Goal: Transaction & Acquisition: Purchase product/service

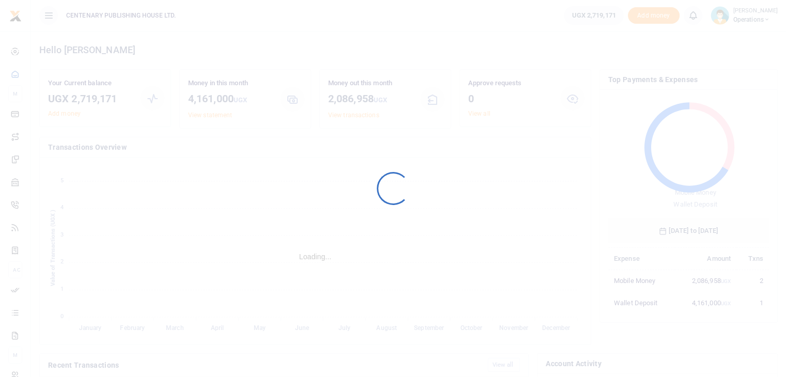
scroll to position [8, 8]
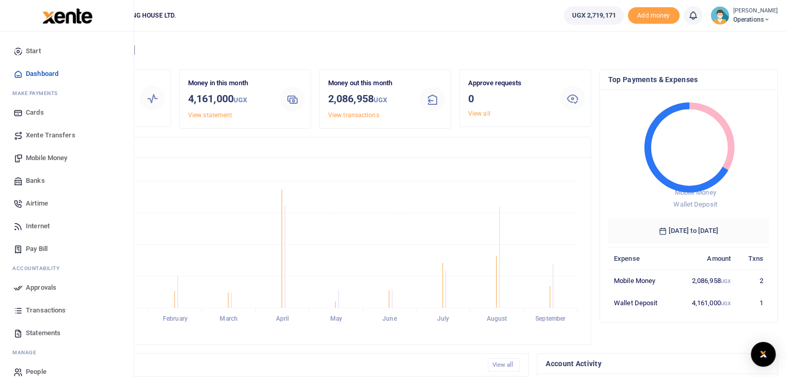
click at [31, 158] on span "Mobile Money" at bounding box center [46, 158] width 41 height 10
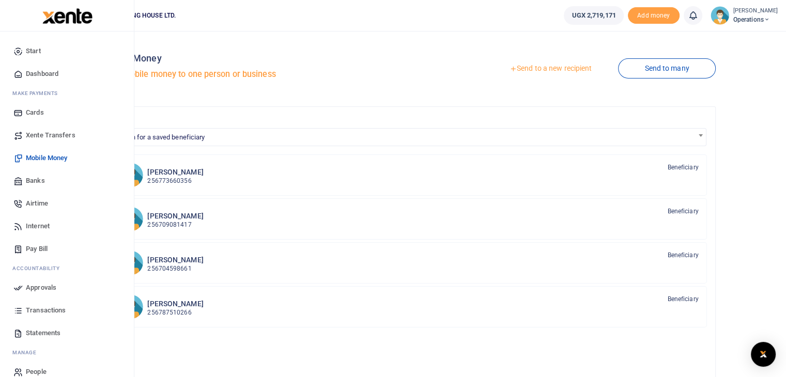
click at [40, 181] on span "Banks" at bounding box center [35, 181] width 19 height 10
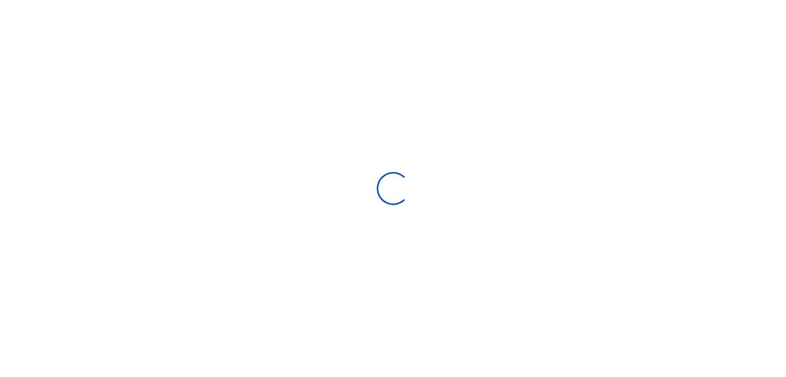
select select
select select "Loading bundles"
select select
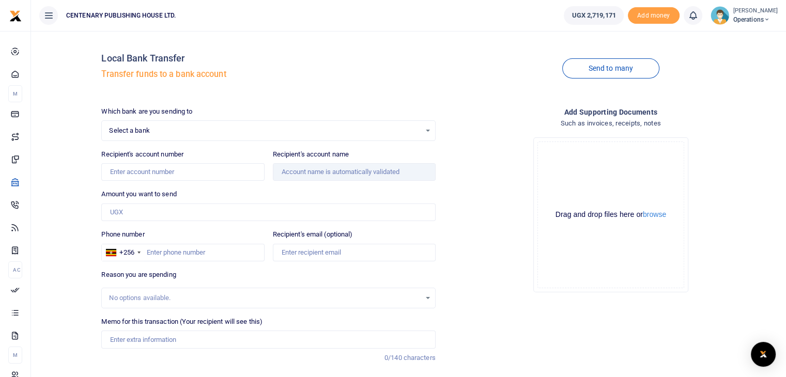
click at [426, 131] on div "Select a bank Select an option..." at bounding box center [268, 130] width 333 height 11
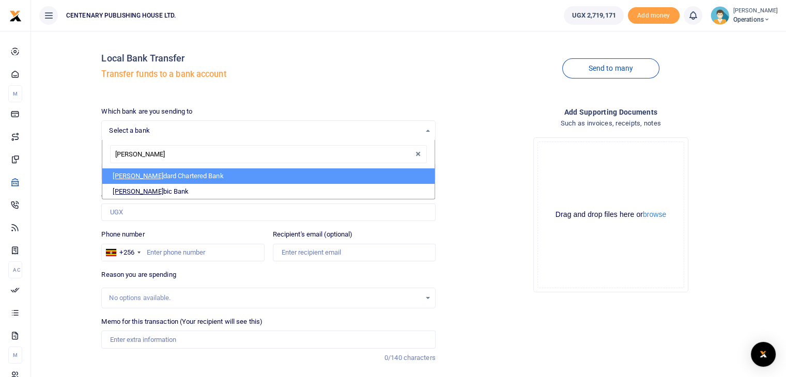
type input "stanb"
click at [126, 172] on span "Stanb" at bounding box center [122, 176] width 18 height 8
select select "STANBIC"
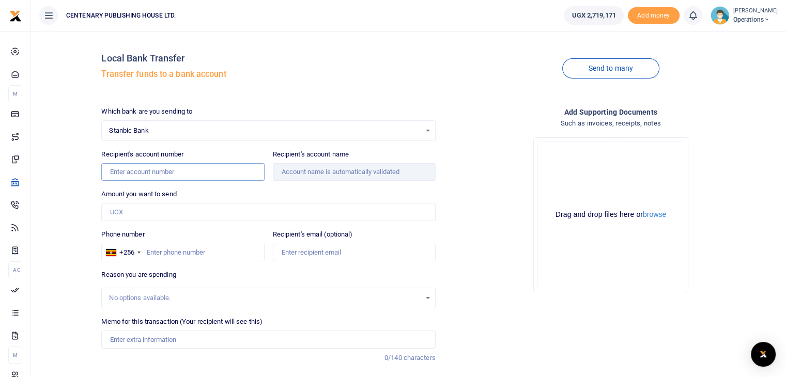
click at [236, 170] on input "Recipient's account number" at bounding box center [182, 172] width 163 height 18
type input "9030005965976"
click at [215, 218] on input "Amount you want to send" at bounding box center [268, 213] width 334 height 18
type input "Centenary Publishing House Ltd"
type input "1,460,000"
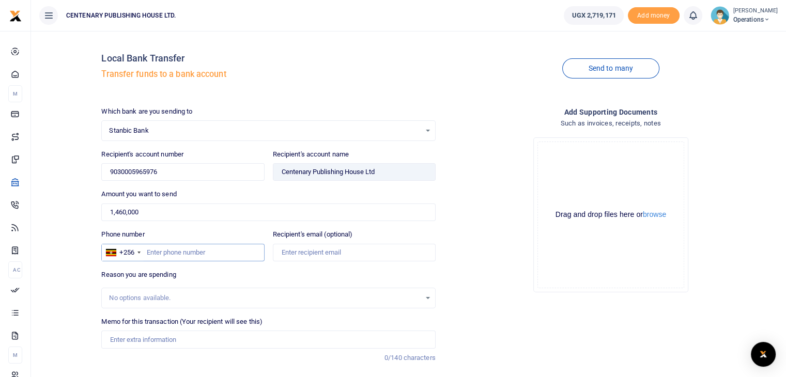
click at [155, 255] on input "Phone number" at bounding box center [182, 253] width 163 height 18
click at [118, 340] on input "Memo for this transaction (Your recipient will see this)" at bounding box center [268, 340] width 334 height 18
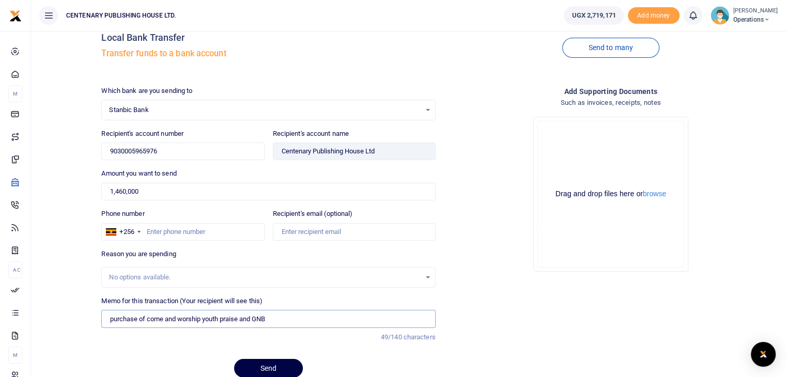
scroll to position [64, 0]
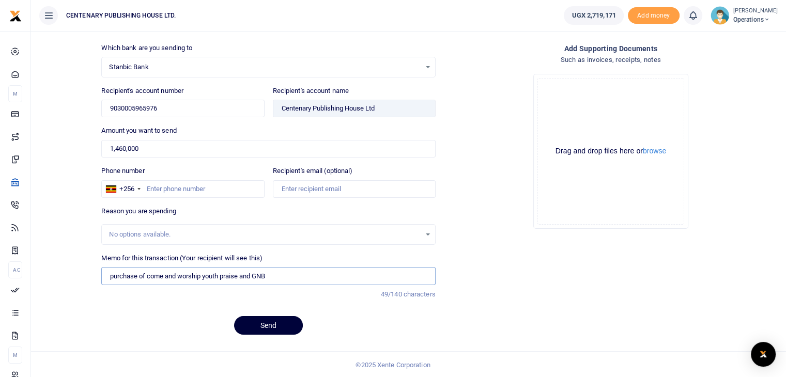
type input "purchase of come and worship youth praise and GNB"
click at [269, 327] on button "Send" at bounding box center [268, 325] width 69 height 19
click at [145, 187] on input "Phone number" at bounding box center [182, 189] width 163 height 18
type input "772649524"
click at [236, 207] on div "Reason you are spending No options available." at bounding box center [268, 225] width 334 height 39
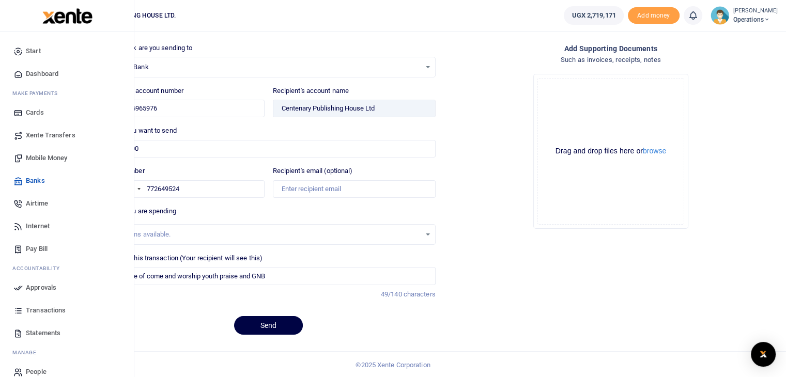
click at [38, 159] on span "Mobile Money" at bounding box center [46, 158] width 41 height 10
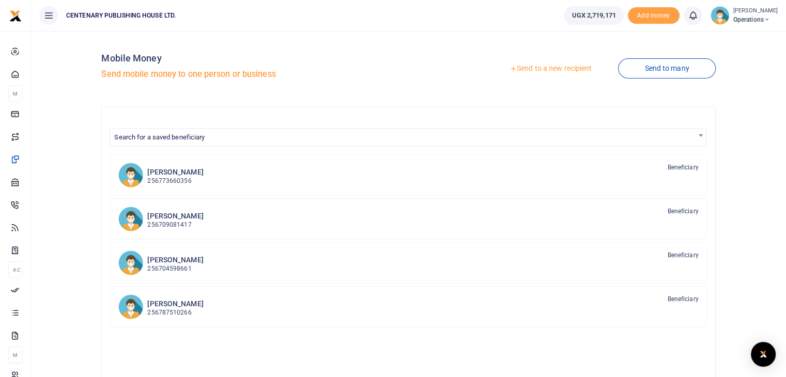
click at [568, 69] on link "Send to a new recipient" at bounding box center [550, 68] width 135 height 19
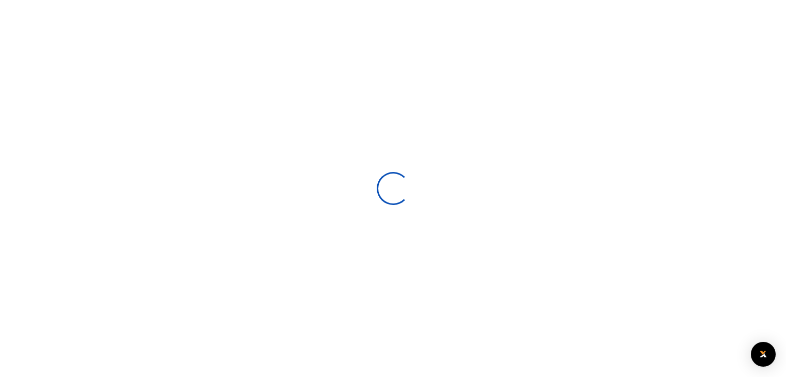
select select
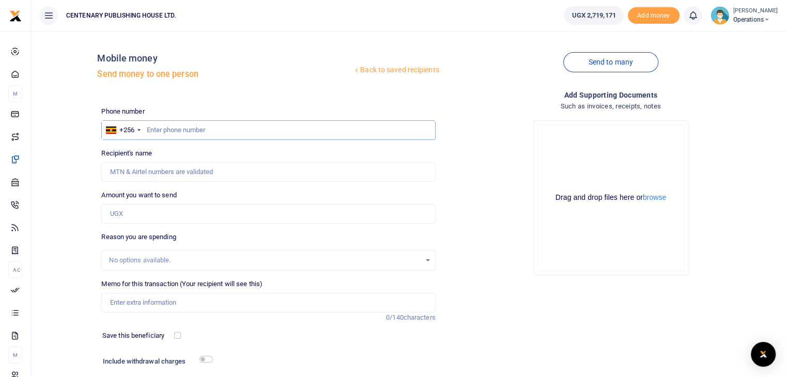
click at [148, 128] on input "text" at bounding box center [268, 130] width 334 height 20
type input "703396908"
type input "[PERSON_NAME]"
click at [185, 132] on input "703396908" at bounding box center [268, 130] width 334 height 20
type input "772649524"
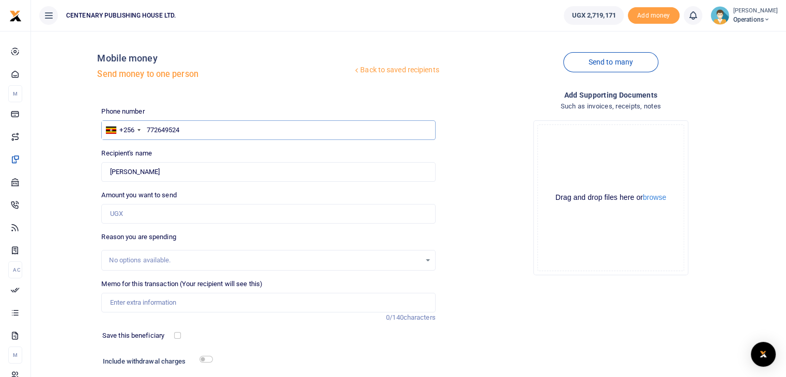
type input "[PERSON_NAME] [PERSON_NAME] Kasande"
type input "772649524"
click at [145, 218] on input "Amount you want to send" at bounding box center [268, 214] width 334 height 20
type input "1,460,000"
click at [126, 302] on input "Memo for this transaction (Your recipient will see this)" at bounding box center [268, 303] width 334 height 20
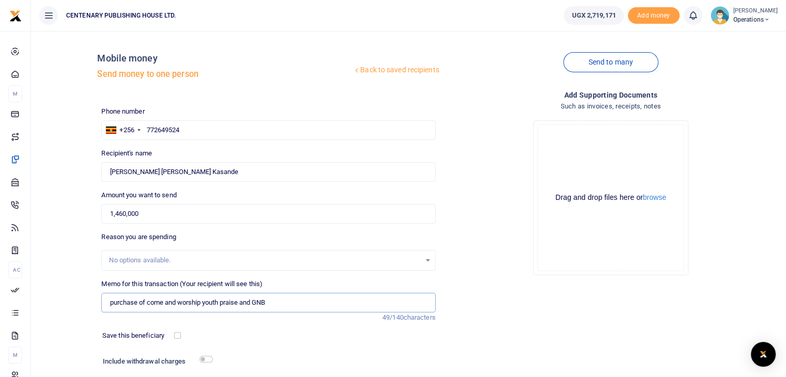
type input "purchase of come and worship youth praise and GNB"
click at [176, 337] on input "checkbox" at bounding box center [177, 335] width 7 height 7
checkbox input "true"
click at [199, 358] on h6 "Include withdrawal charges" at bounding box center [155, 362] width 105 height 8
click at [204, 358] on input "checkbox" at bounding box center [206, 359] width 13 height 7
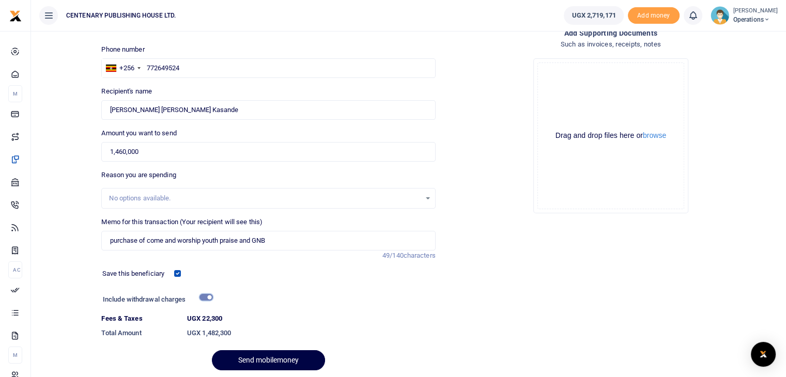
scroll to position [99, 0]
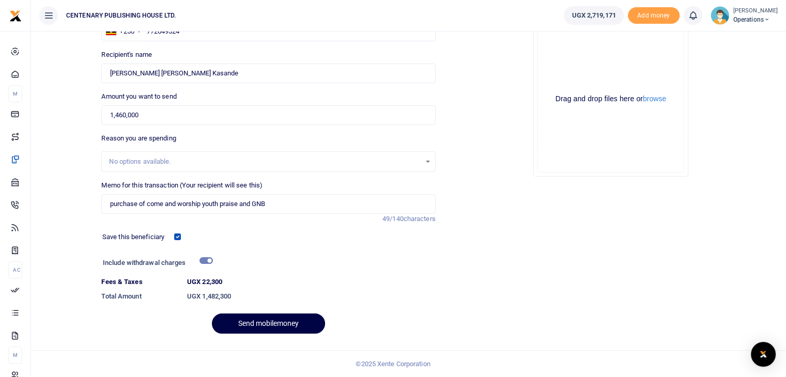
click at [243, 236] on div "Save this beneficiary" at bounding box center [262, 237] width 328 height 10
click at [211, 259] on input "checkbox" at bounding box center [206, 260] width 13 height 7
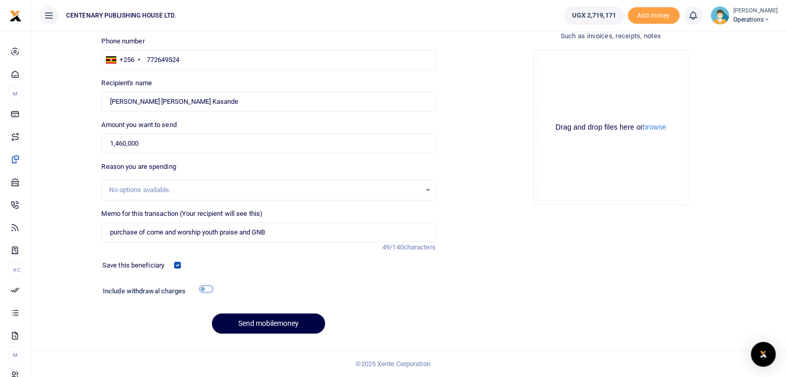
click at [206, 288] on input "checkbox" at bounding box center [206, 289] width 13 height 7
checkbox input "true"
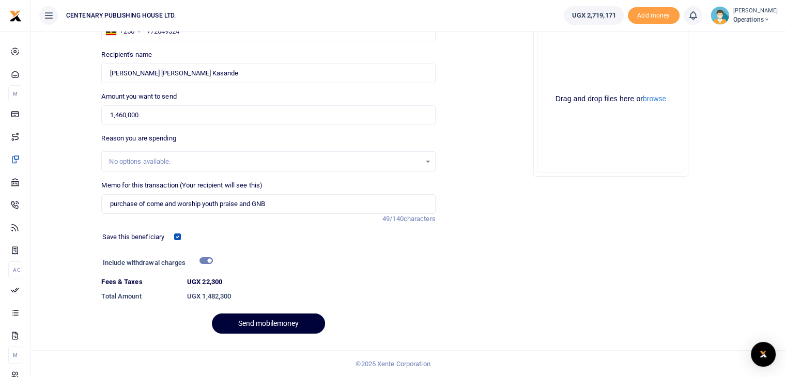
click at [280, 330] on button "Send mobilemoney" at bounding box center [268, 324] width 113 height 20
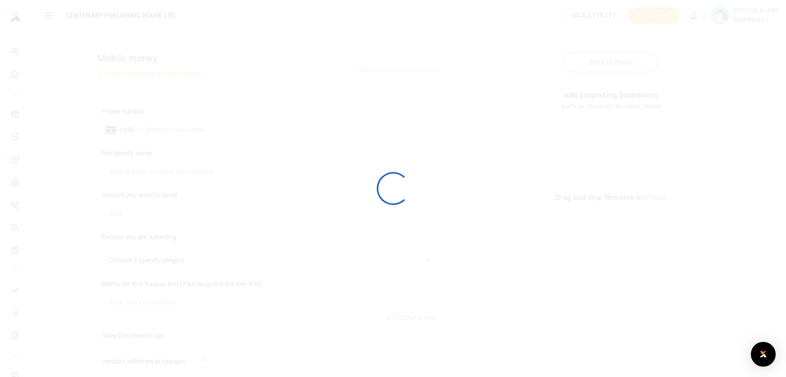
select select
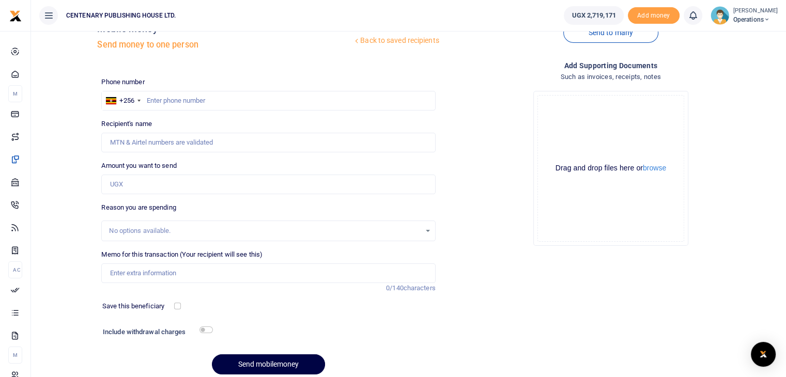
scroll to position [29, 0]
click at [147, 103] on input "text" at bounding box center [268, 102] width 334 height 20
click at [409, 48] on link "Back to saved recipients" at bounding box center [396, 41] width 87 height 19
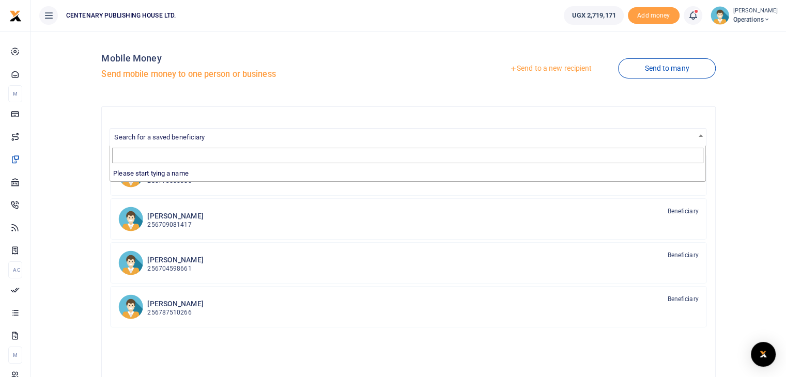
click at [193, 143] on span "Search for a saved beneficiary" at bounding box center [408, 137] width 596 height 16
type input "[PERSON_NAME]"
click at [572, 71] on link "Send to a new recipient" at bounding box center [550, 68] width 135 height 19
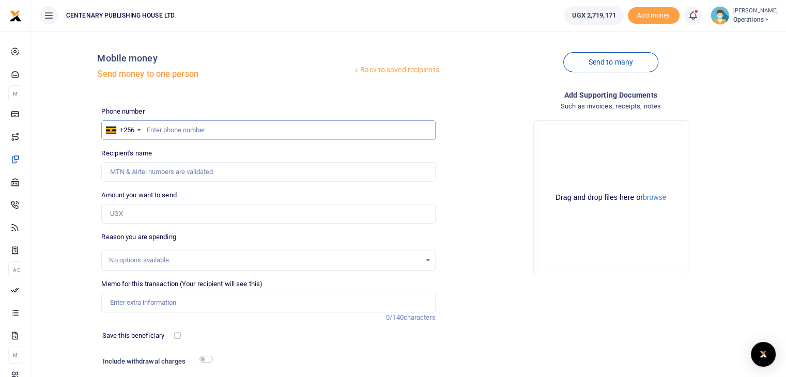
click at [148, 132] on input "text" at bounding box center [268, 130] width 334 height 20
type input "788888861"
type input "Joash Byamukama"
type input "788888861"
click at [156, 218] on input "Amount you want to send" at bounding box center [268, 214] width 334 height 20
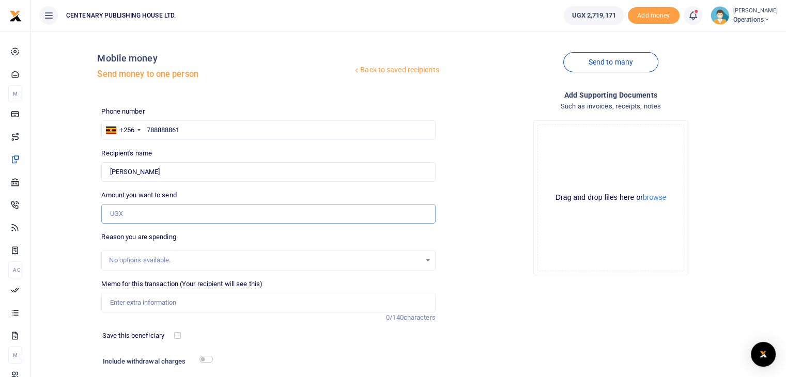
type input "1"
type input "200,000"
click at [114, 304] on input "Memo for this transaction (Your recipient will see this)" at bounding box center [268, 303] width 334 height 20
type input "per diem Luweero"
click at [175, 333] on input "checkbox" at bounding box center [177, 335] width 7 height 7
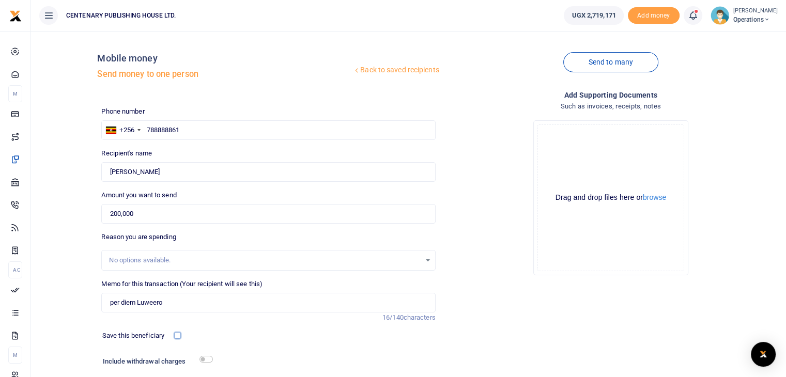
checkbox input "true"
click at [206, 358] on input "checkbox" at bounding box center [206, 359] width 13 height 7
checkbox input "true"
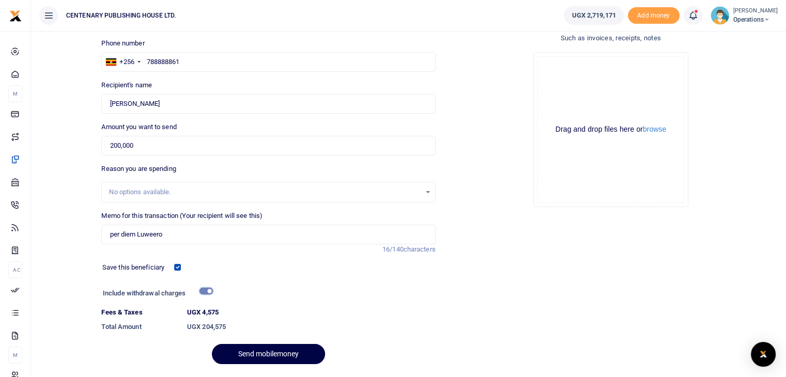
scroll to position [99, 0]
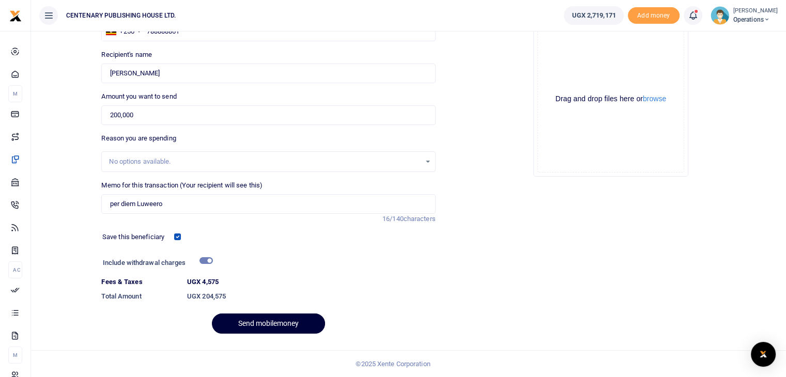
click at [260, 324] on button "Send mobilemoney" at bounding box center [268, 324] width 113 height 20
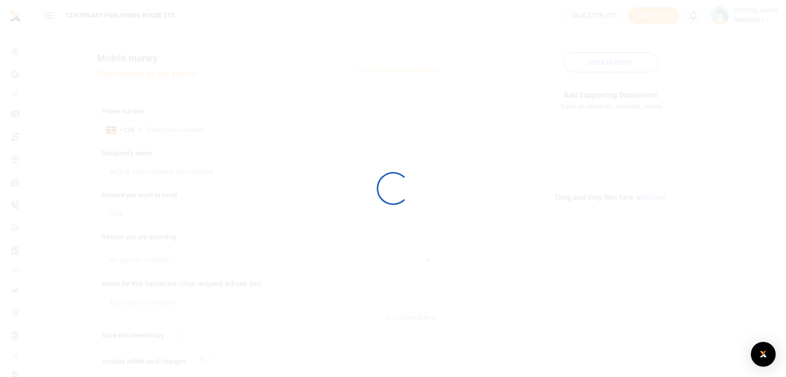
scroll to position [70, 0]
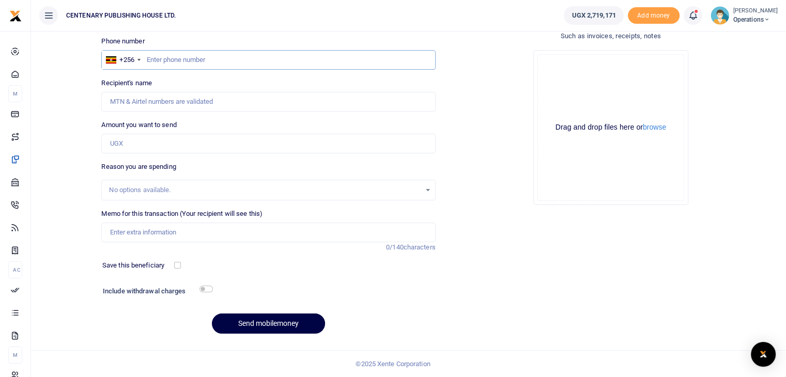
click at [146, 59] on input "text" at bounding box center [268, 60] width 334 height 20
type input "772649524"
type input "[PERSON_NAME] [PERSON_NAME] Kasande"
type input "772649524"
click at [139, 144] on input "Amount you want to send" at bounding box center [268, 144] width 334 height 20
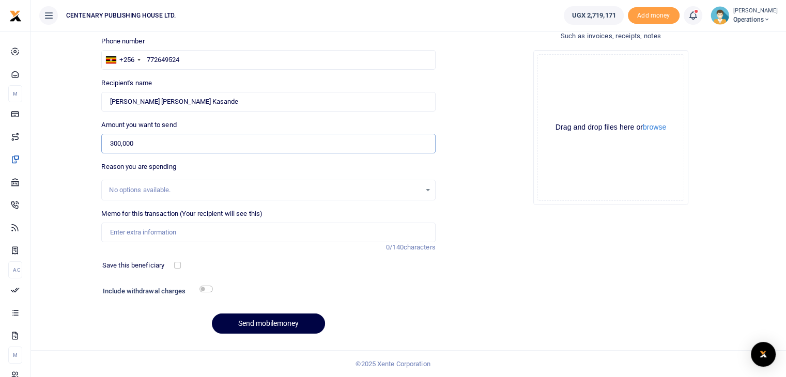
type input "300,000"
click at [118, 233] on input "Memo for this transaction (Your recipient will see this)" at bounding box center [268, 233] width 334 height 20
type input "per diem Luweero"
click at [178, 265] on input "checkbox" at bounding box center [177, 265] width 7 height 7
checkbox input "true"
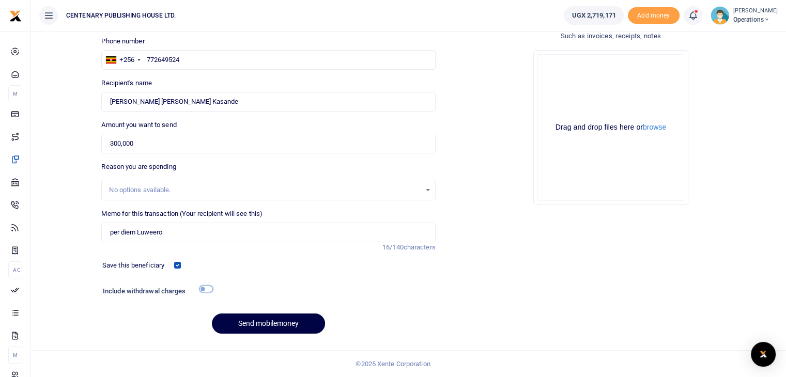
click at [205, 288] on input "checkbox" at bounding box center [206, 289] width 13 height 7
checkbox input "true"
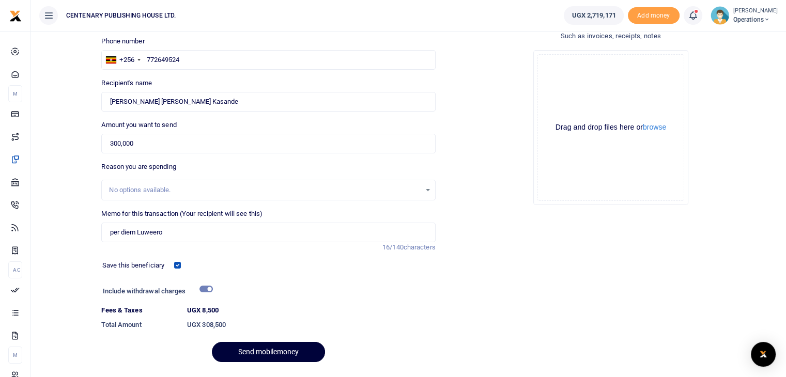
click at [243, 349] on button "Send mobilemoney" at bounding box center [268, 352] width 113 height 20
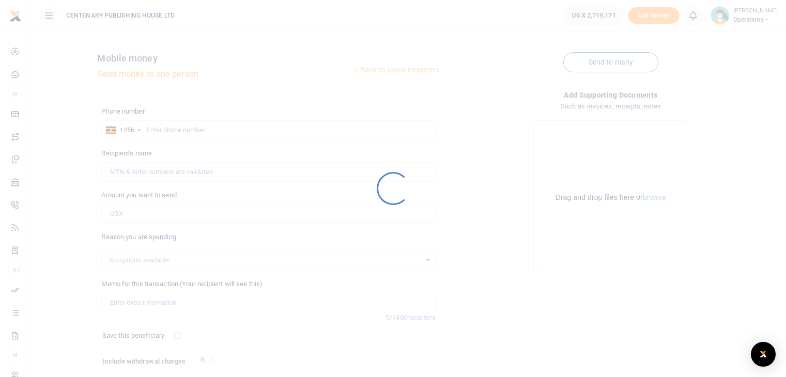
scroll to position [70, 0]
